Goal: Download file/media

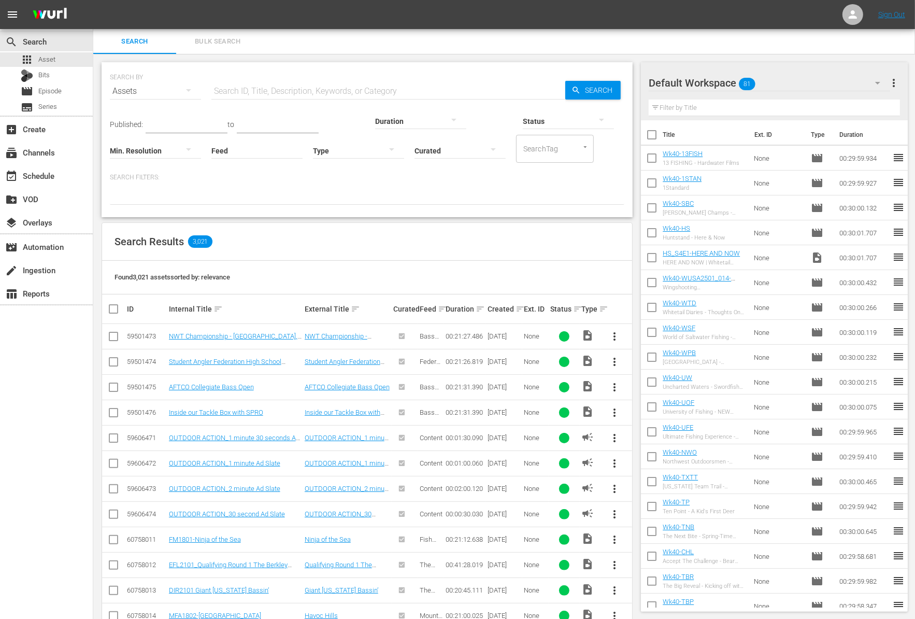
click at [277, 90] on input "text" at bounding box center [388, 91] width 354 height 25
click at [50, 107] on span "Series" at bounding box center [47, 107] width 19 height 10
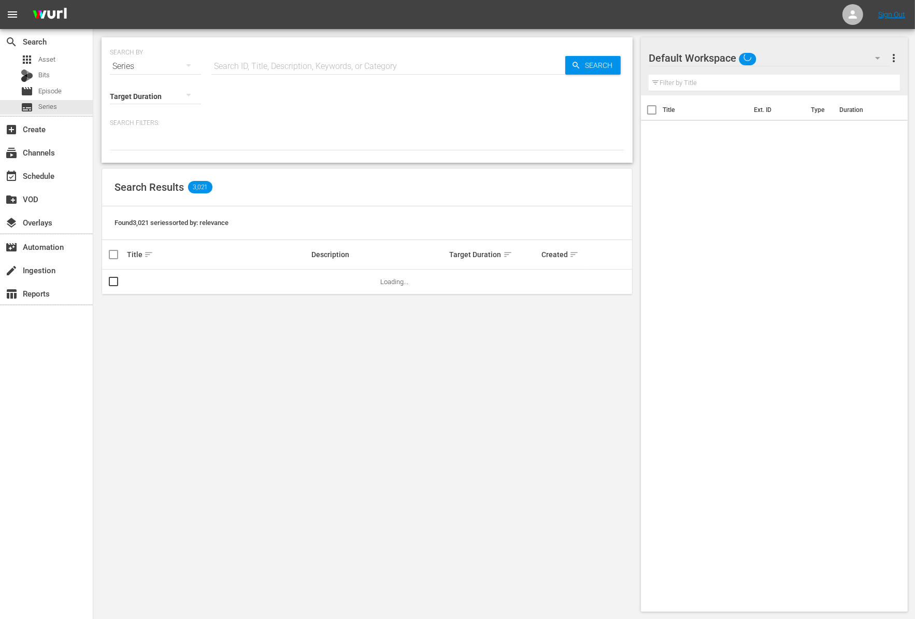
click at [315, 67] on input "text" at bounding box center [388, 66] width 354 height 25
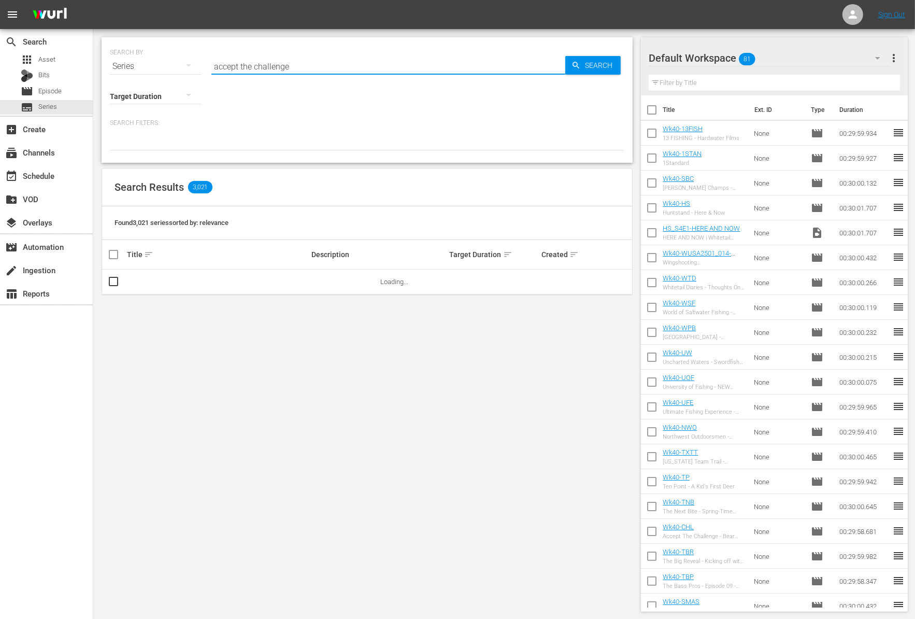
type input "accept the challenge"
click at [172, 279] on link "Accept The Challenge" at bounding box center [159, 282] width 64 height 8
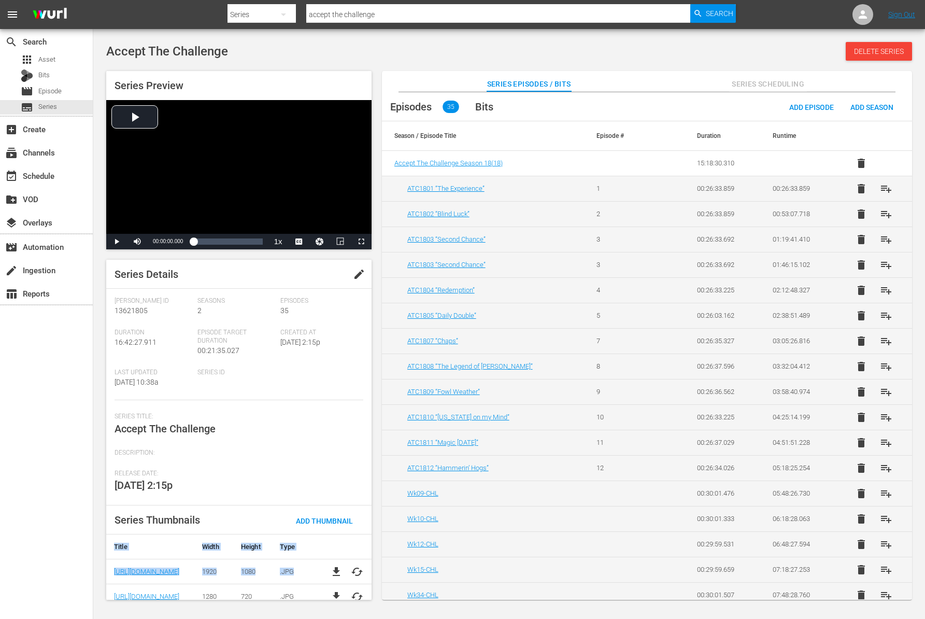
scroll to position [9, 0]
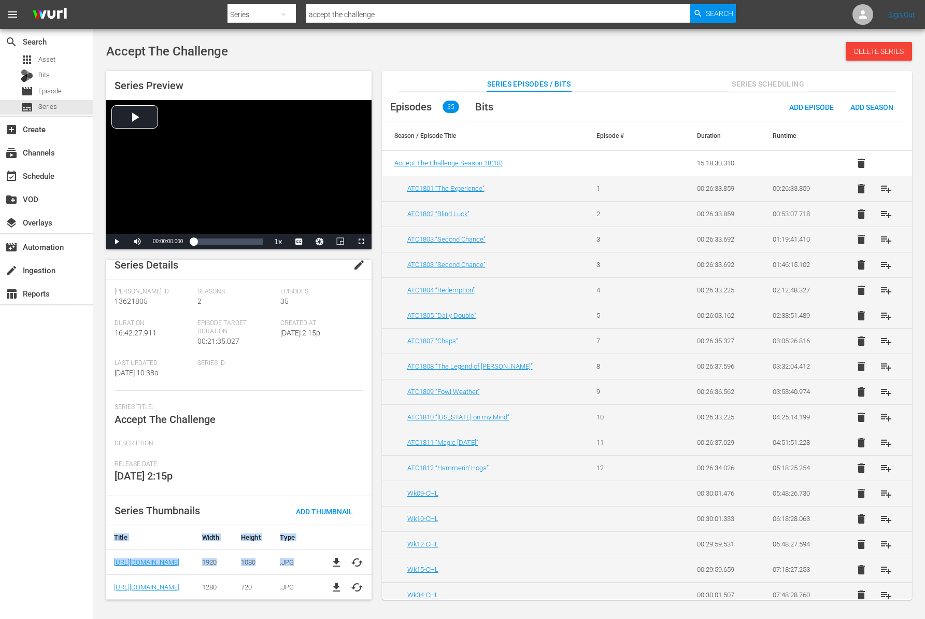
drag, startPoint x: 368, startPoint y: 578, endPoint x: 365, endPoint y: 610, distance: 31.7
click at [365, 610] on body "menu Search By Series Search ID, Title, Description, Keywords, or Category acce…" at bounding box center [462, 309] width 925 height 619
click at [277, 473] on div "Release Date: [DATE] 2:15p" at bounding box center [239, 478] width 249 height 36
click at [333, 588] on span "file_download" at bounding box center [336, 587] width 12 height 12
